Goal: Task Accomplishment & Management: Use online tool/utility

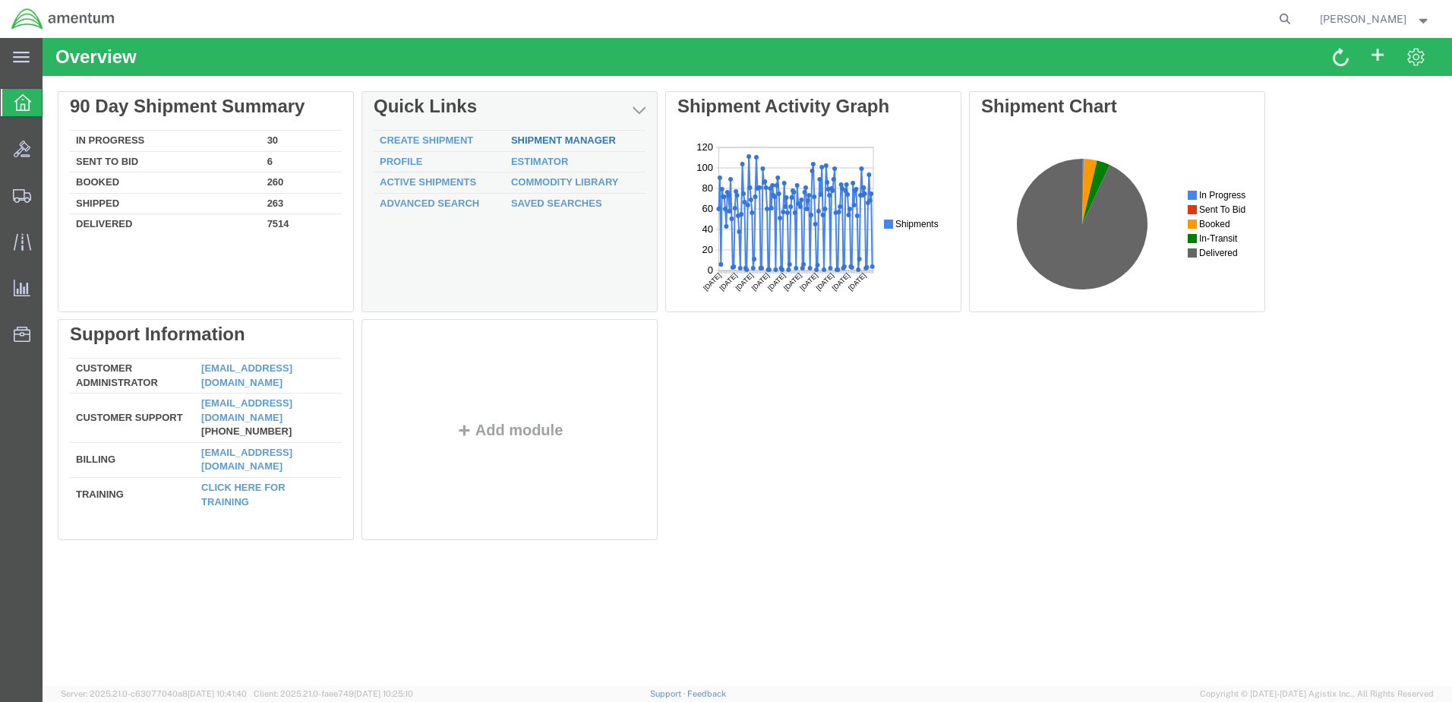
click at [557, 141] on link "Shipment Manager" at bounding box center [563, 139] width 105 height 11
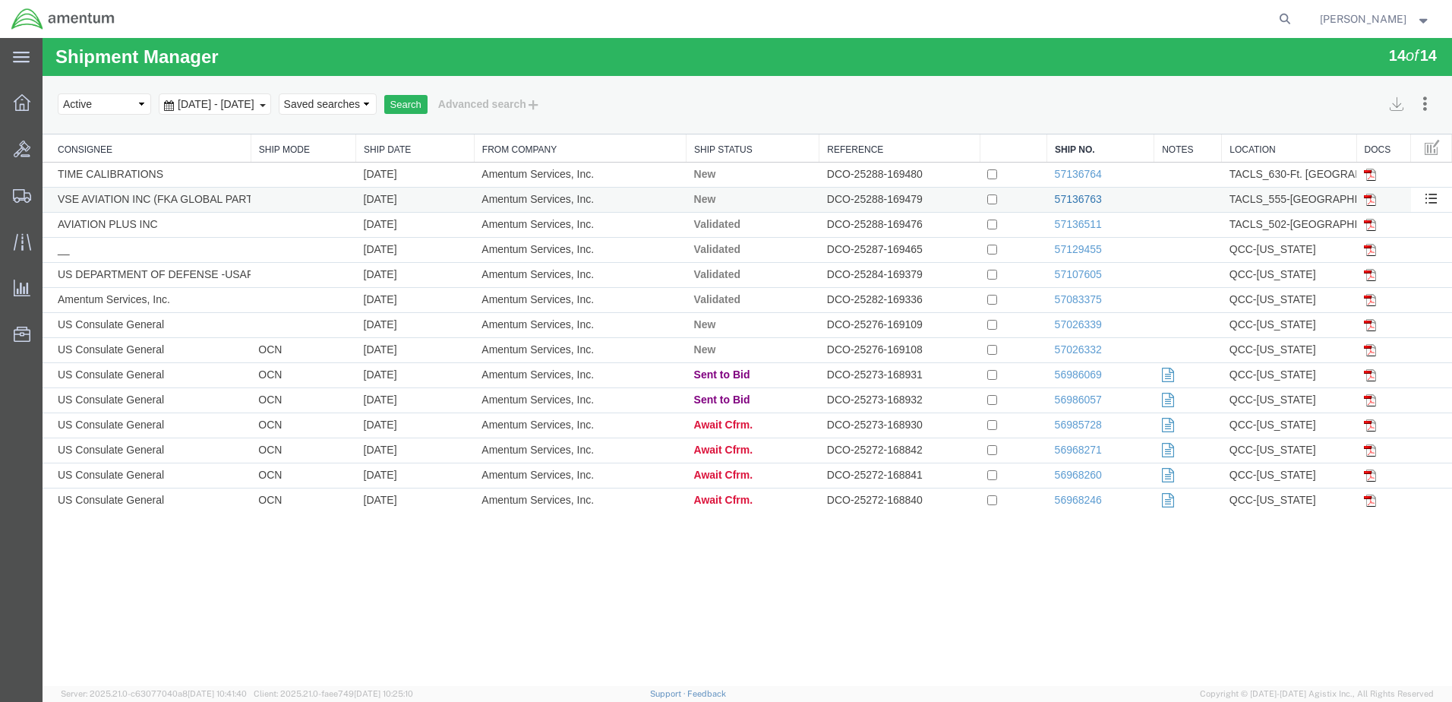
click at [1086, 196] on link "57136763" at bounding box center [1078, 199] width 47 height 12
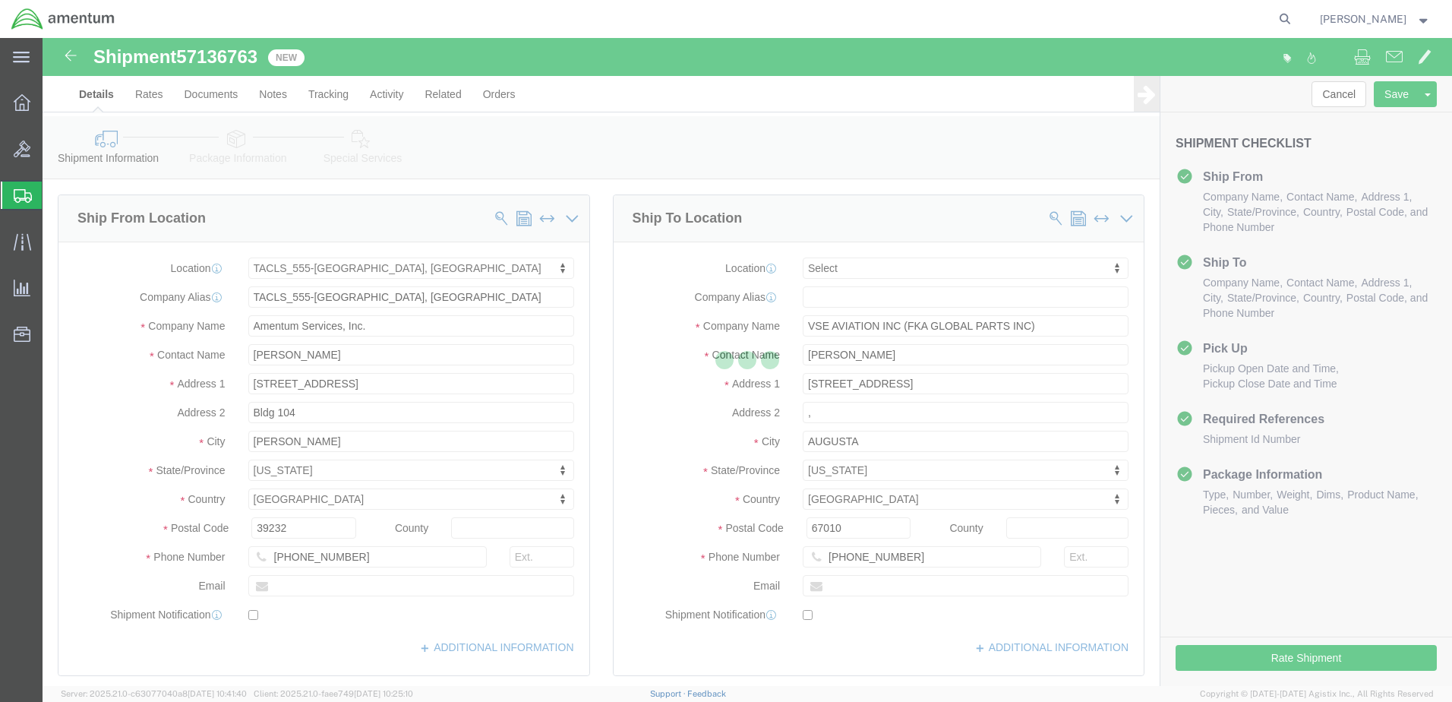
select select "42696"
select select
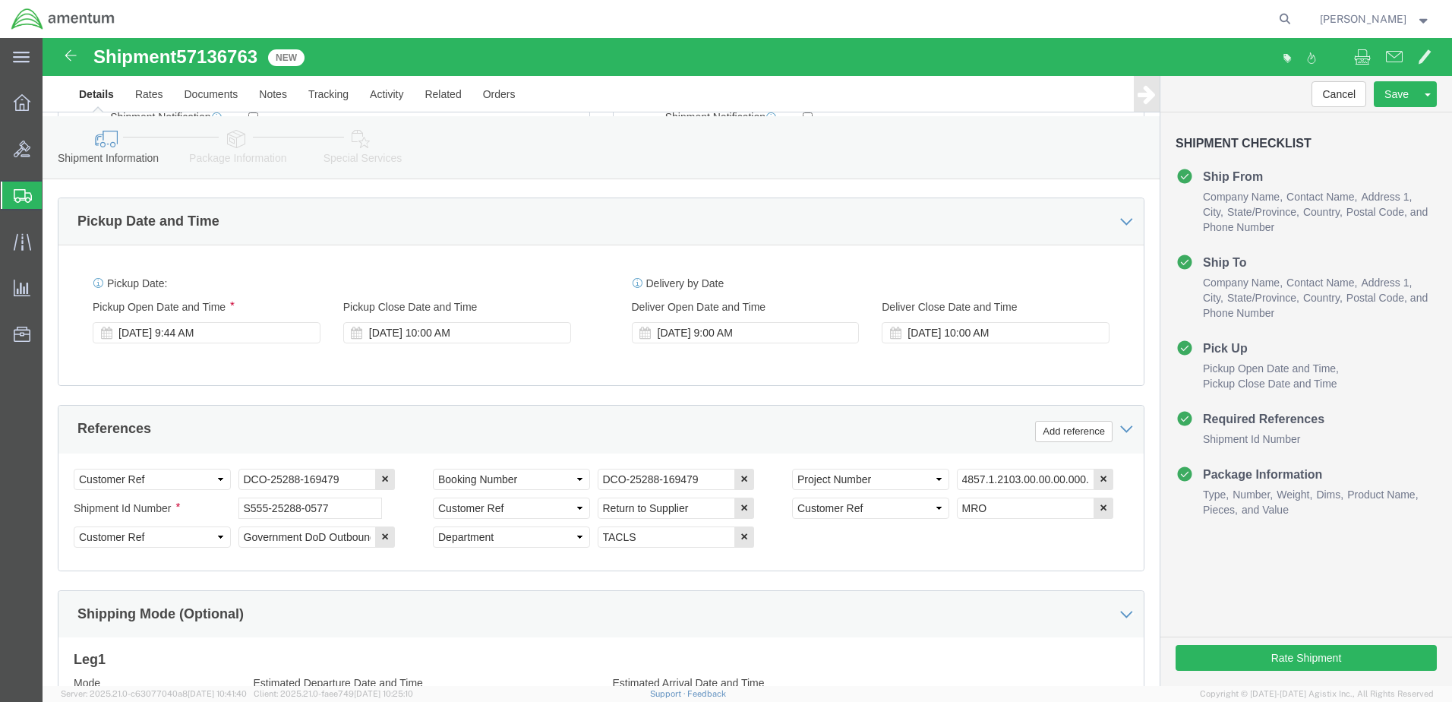
scroll to position [717, 0]
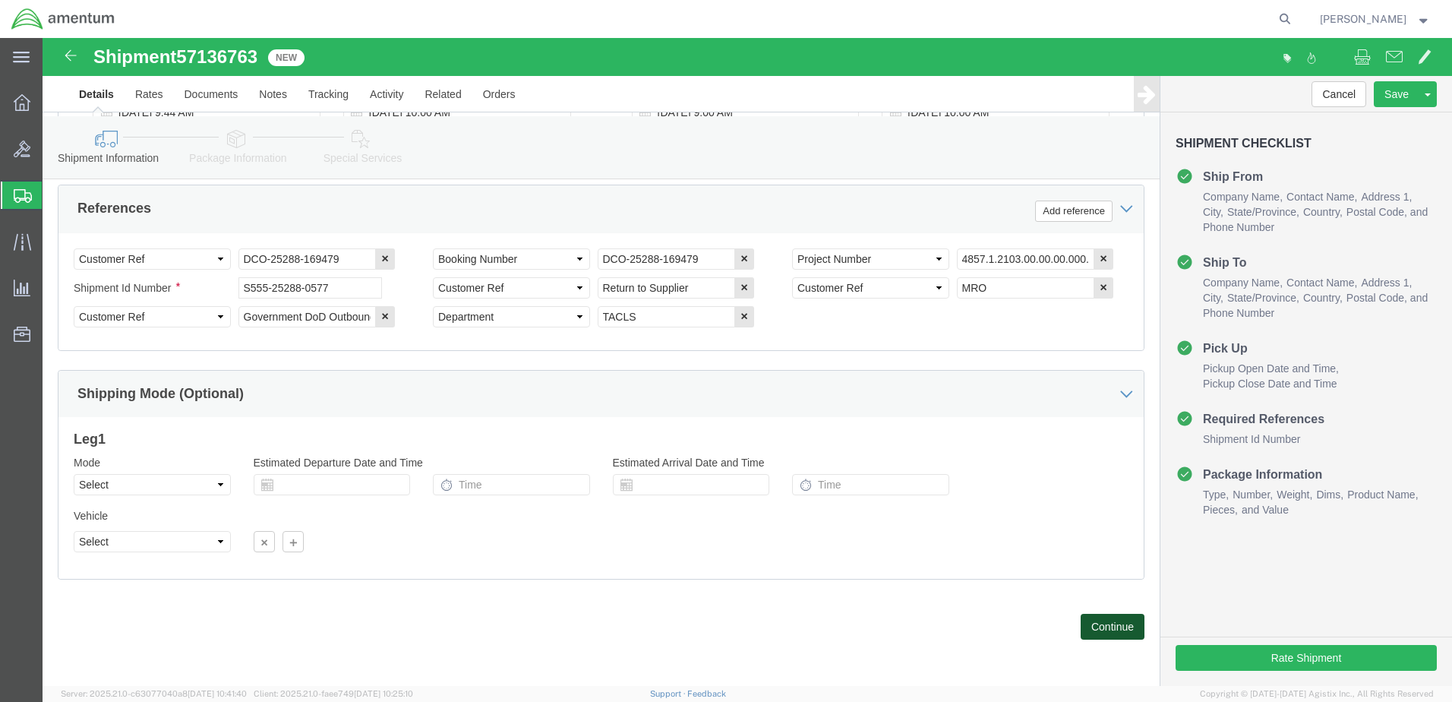
click button "Continue"
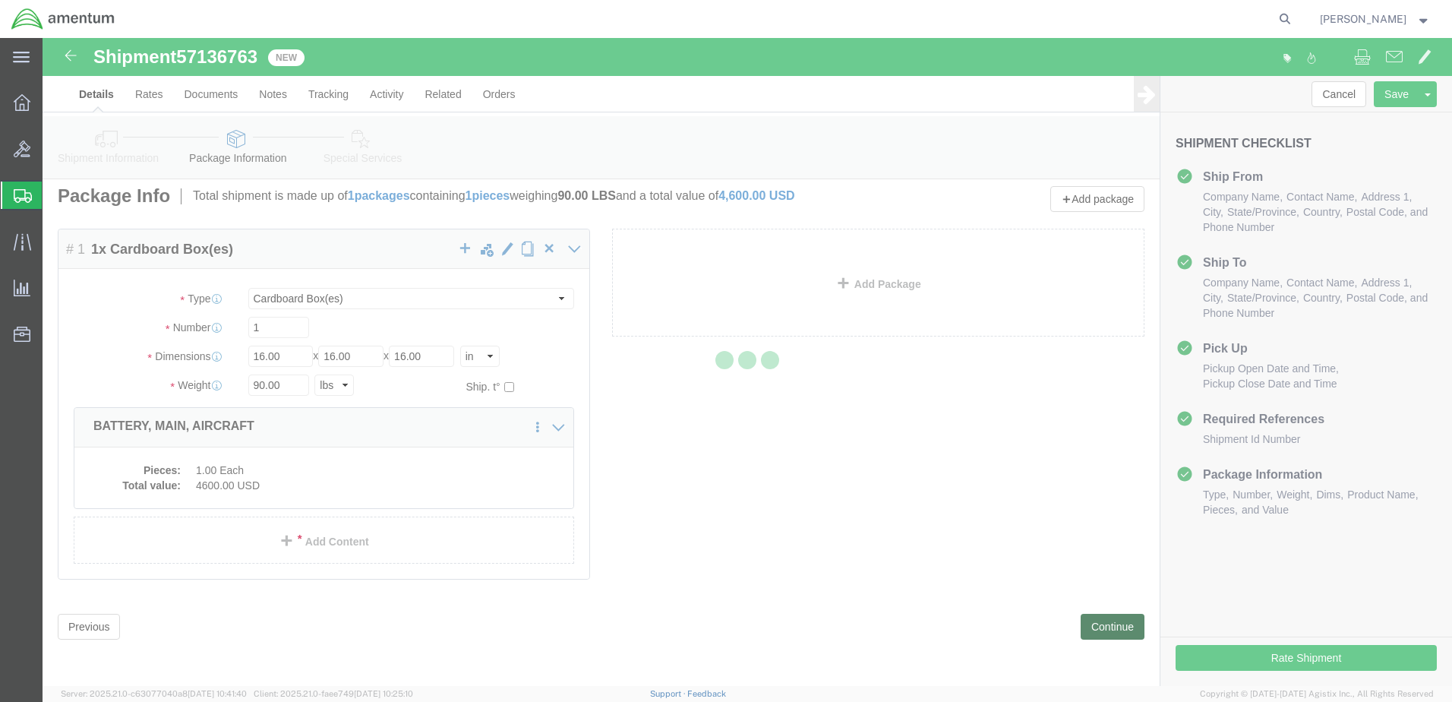
scroll to position [0, 0]
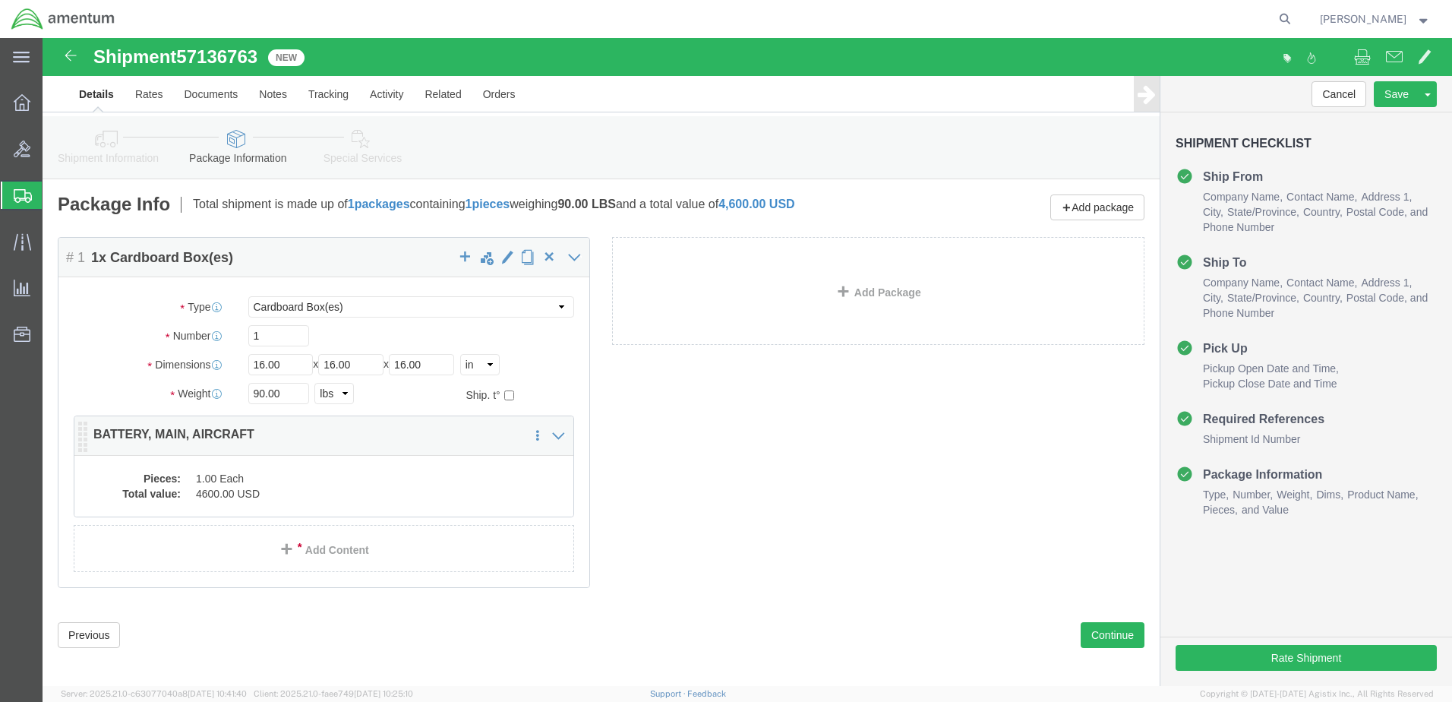
click dd "1.00 Each"
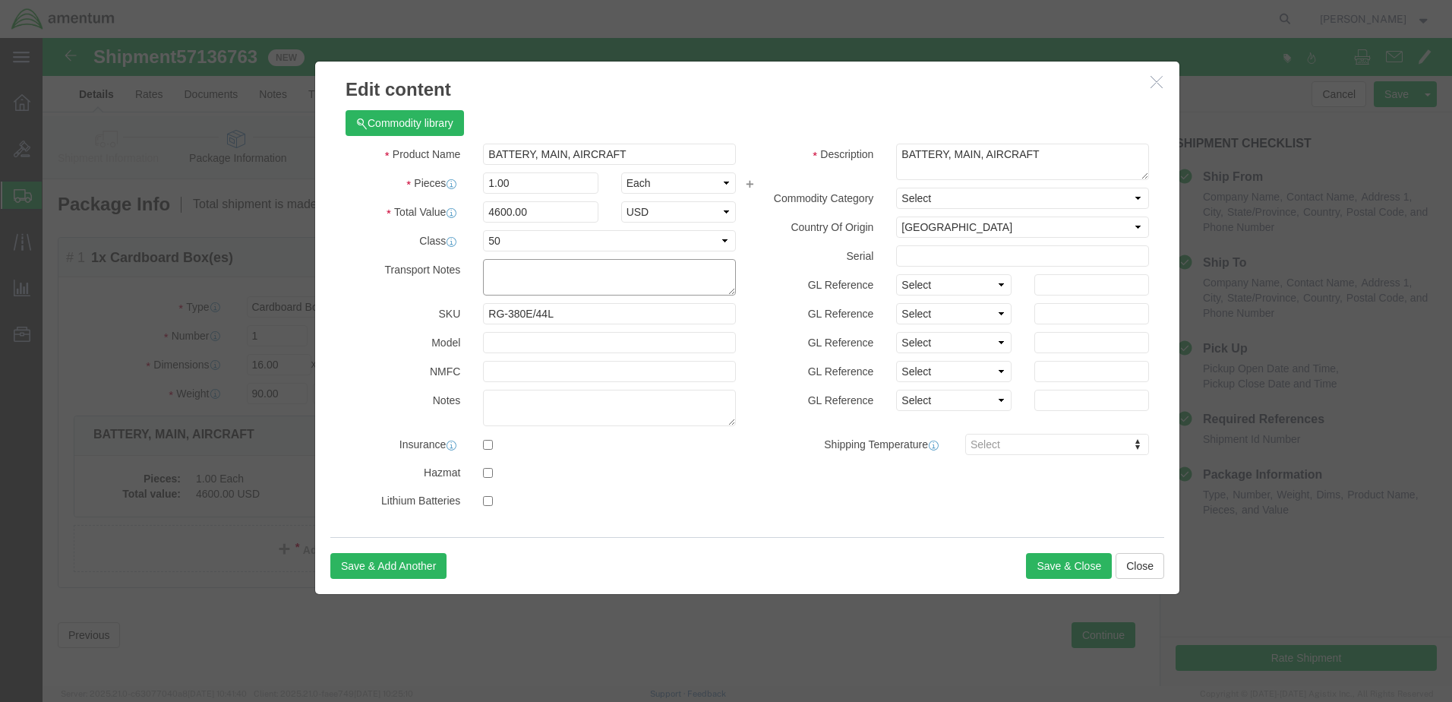
paste textarea "RR5552527500002"
type textarea "R"
click button "Close"
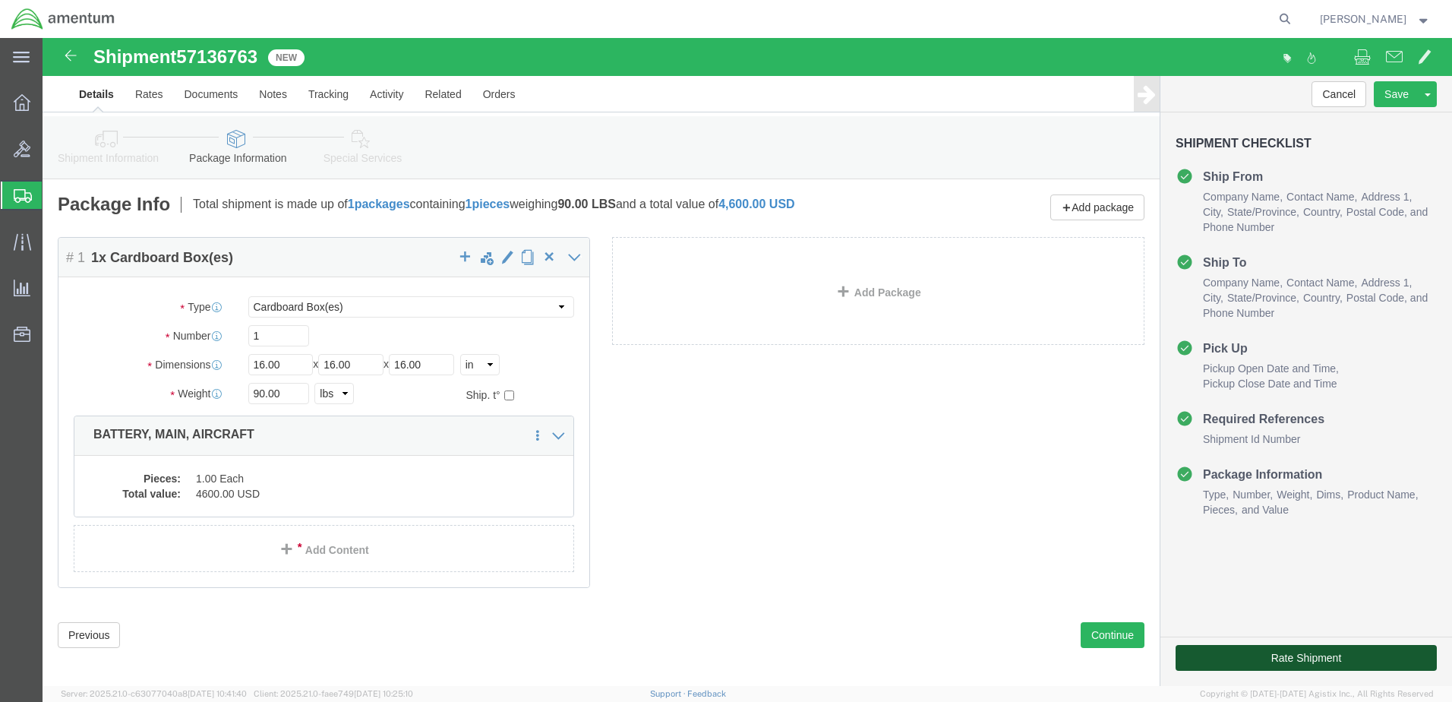
click button "Rate Shipment"
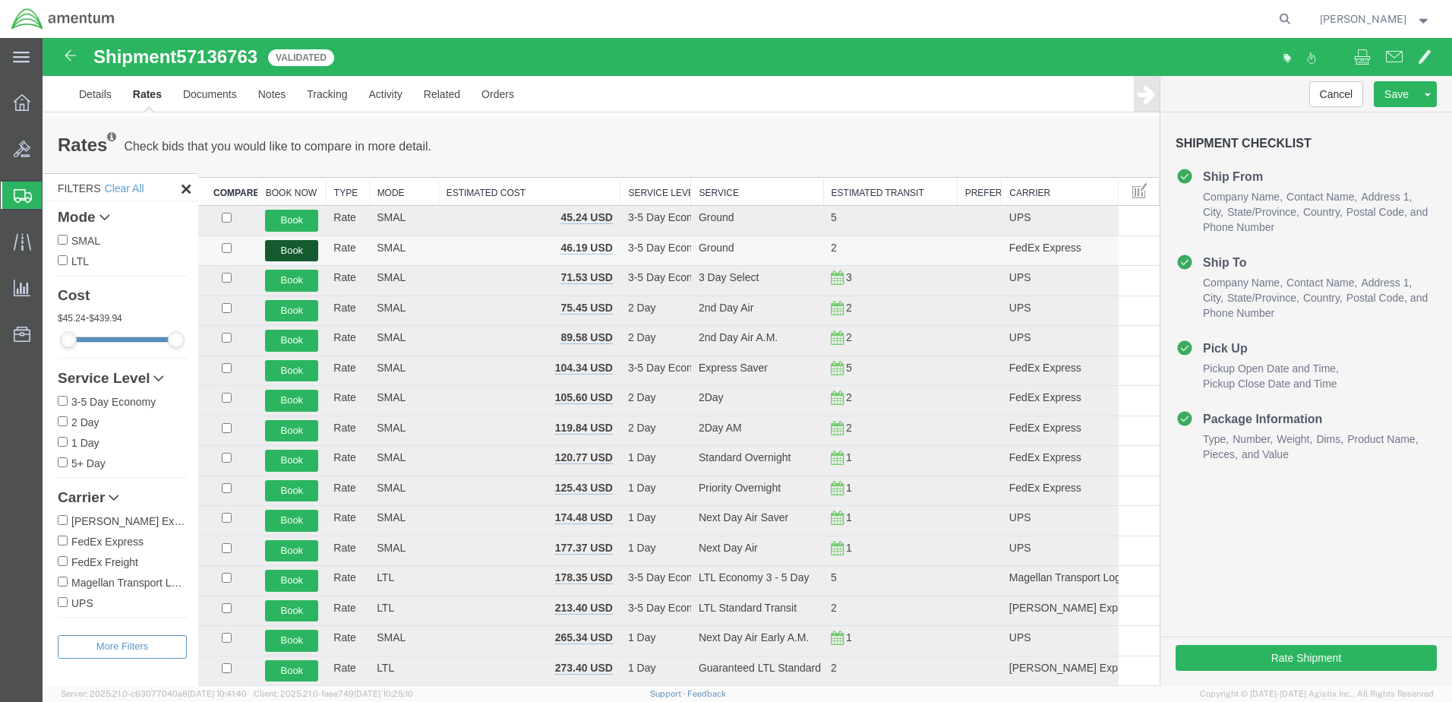
click at [304, 249] on button "Book" at bounding box center [291, 251] width 53 height 22
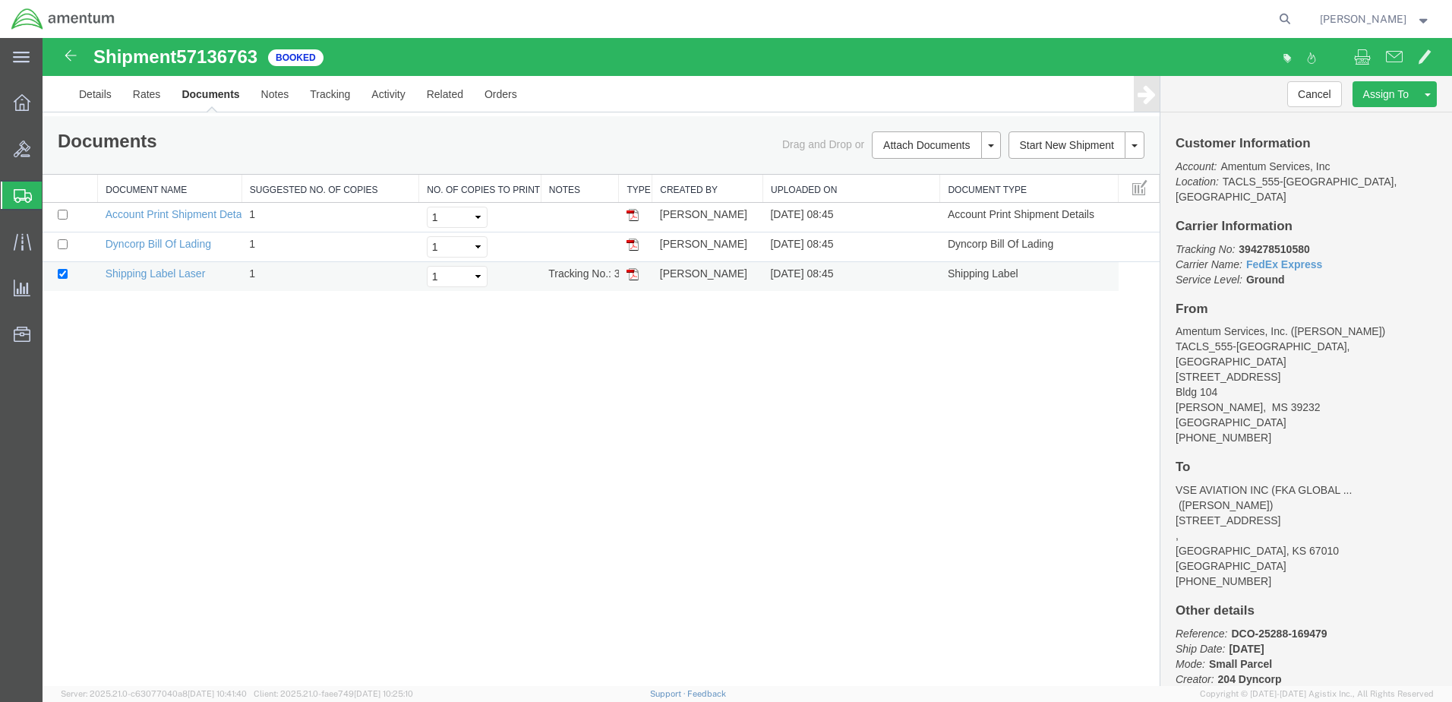
click at [630, 272] on img at bounding box center [632, 274] width 12 height 12
click at [1421, 18] on strong "button" at bounding box center [1424, 18] width 14 height 5
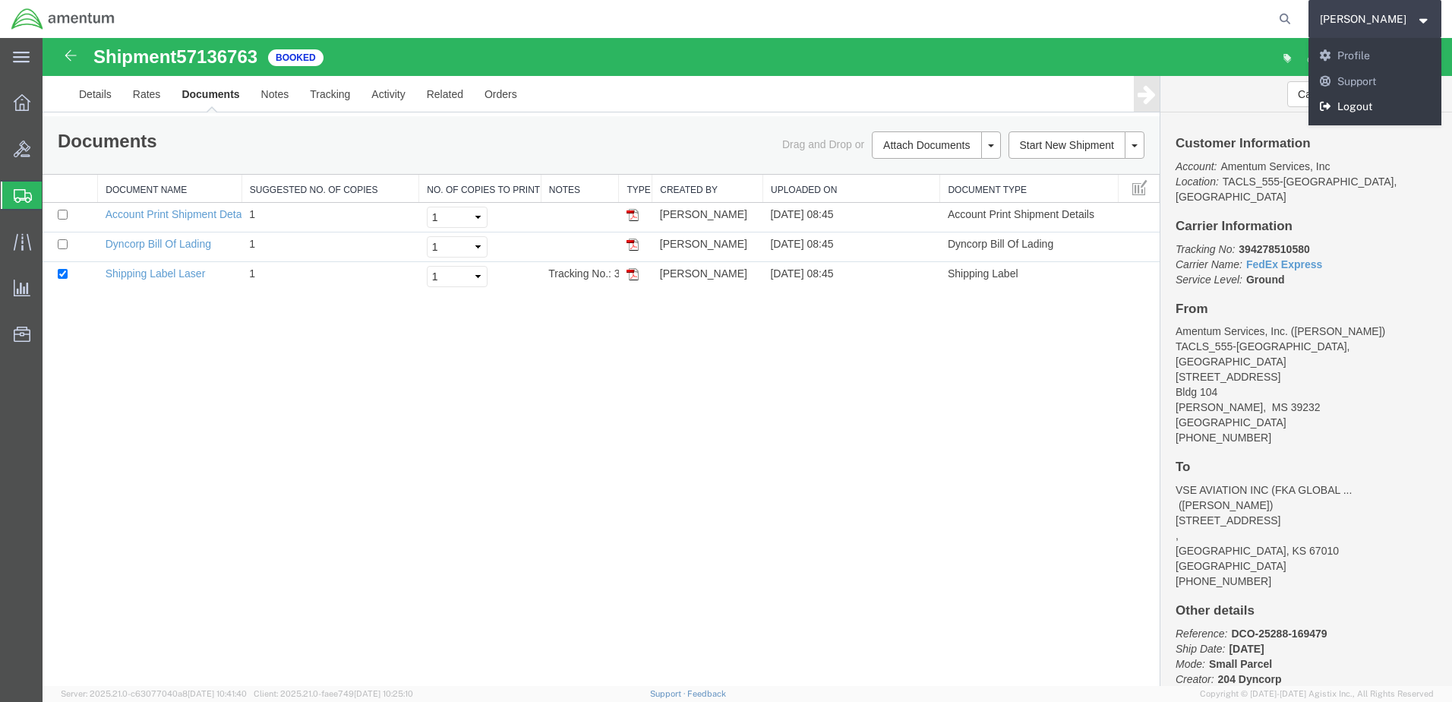
click at [1372, 105] on link "Logout" at bounding box center [1375, 107] width 134 height 26
